Goal: Task Accomplishment & Management: Use online tool/utility

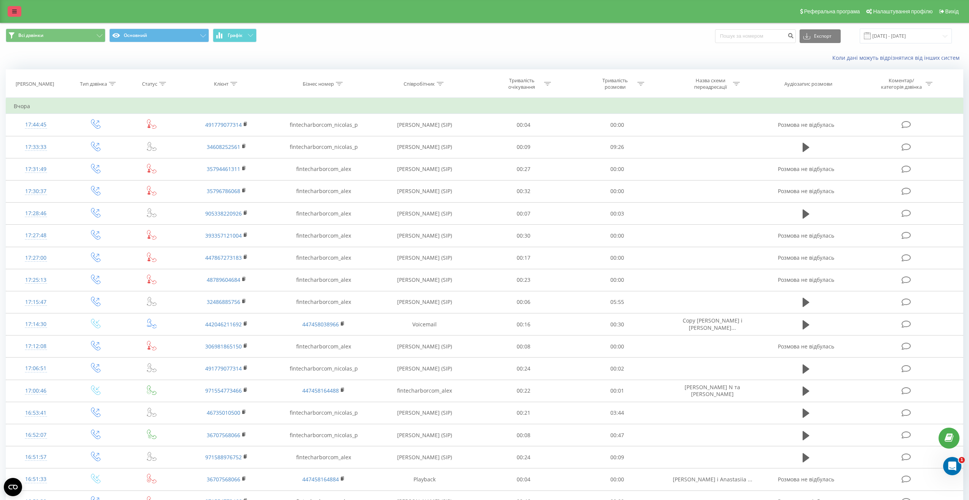
click at [14, 13] on icon at bounding box center [14, 11] width 5 height 5
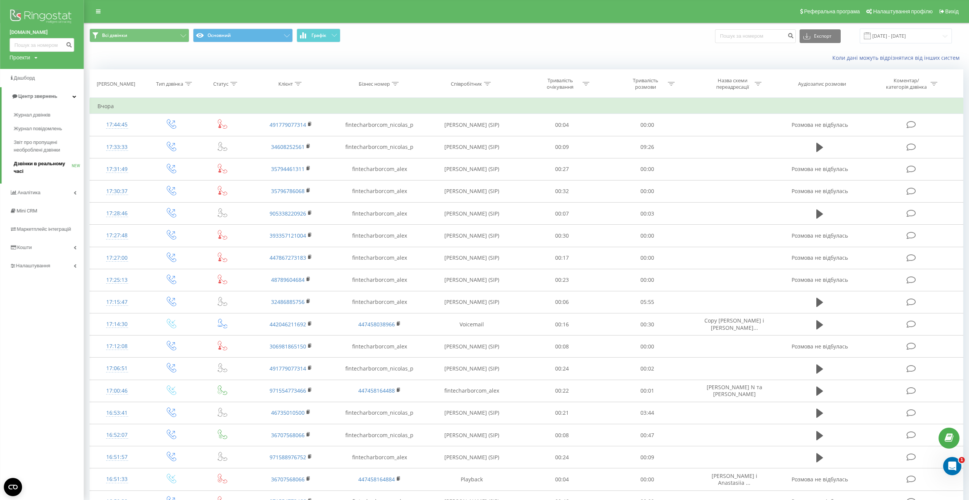
click at [41, 165] on span "Дзвінки в реальному часі" at bounding box center [43, 167] width 58 height 15
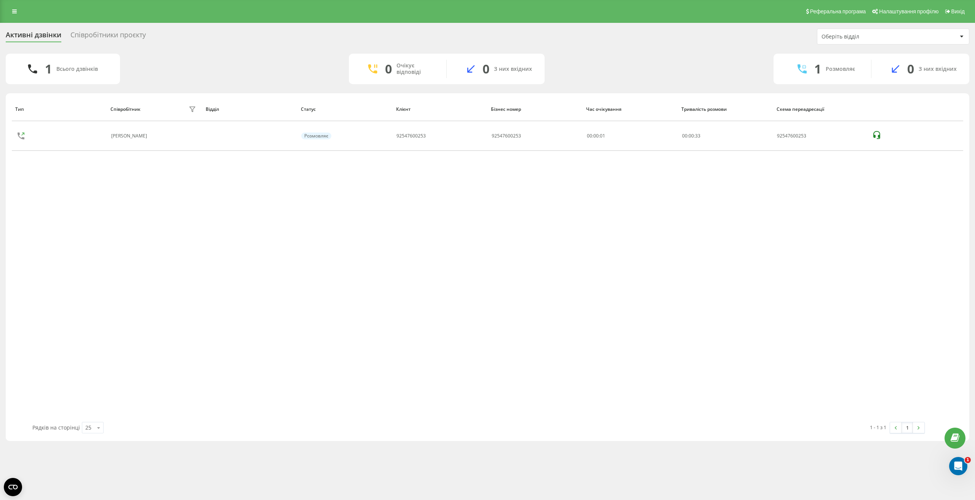
click at [104, 37] on div "Співробітники проєкту" at bounding box center [107, 37] width 75 height 12
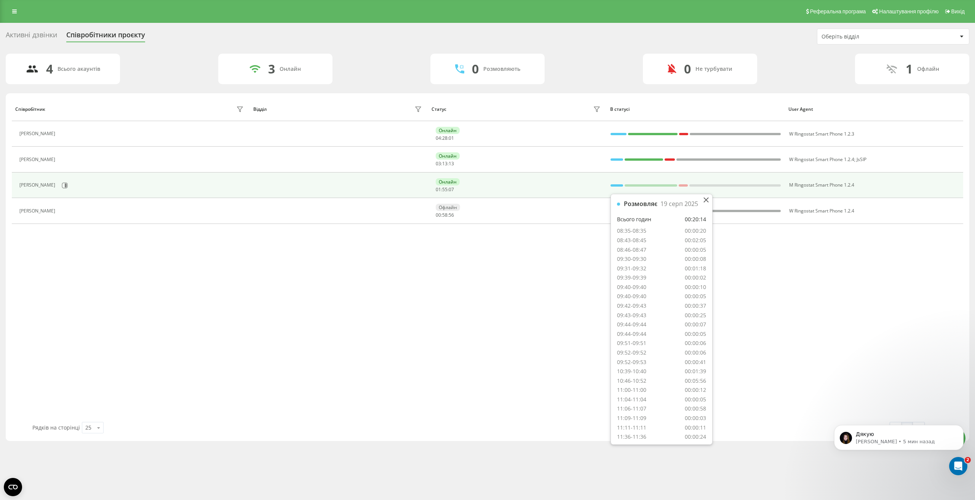
click at [615, 185] on div at bounding box center [616, 185] width 12 height 2
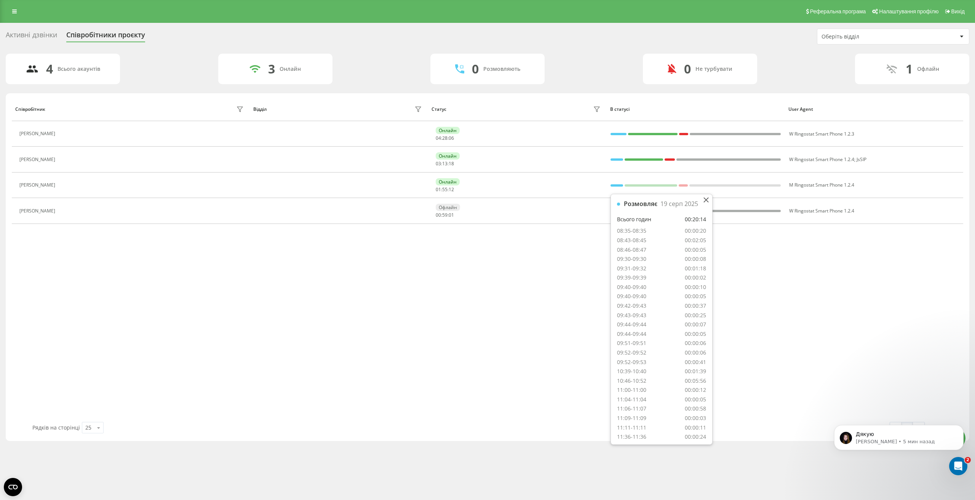
click at [565, 76] on div "4 Всього акаунтів 3 Онлайн 0 Розмовляють 0 Не турбувати 1 Офлайн" at bounding box center [487, 69] width 963 height 30
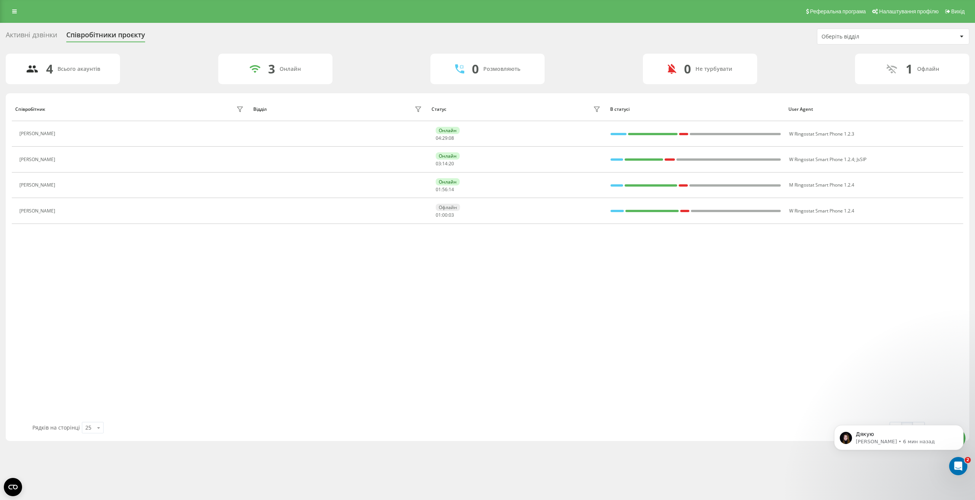
click at [408, 29] on div "Активні дзвінки Співробітники проєкту Оберіть відділ" at bounding box center [487, 37] width 963 height 16
